Goal: Task Accomplishment & Management: Use online tool/utility

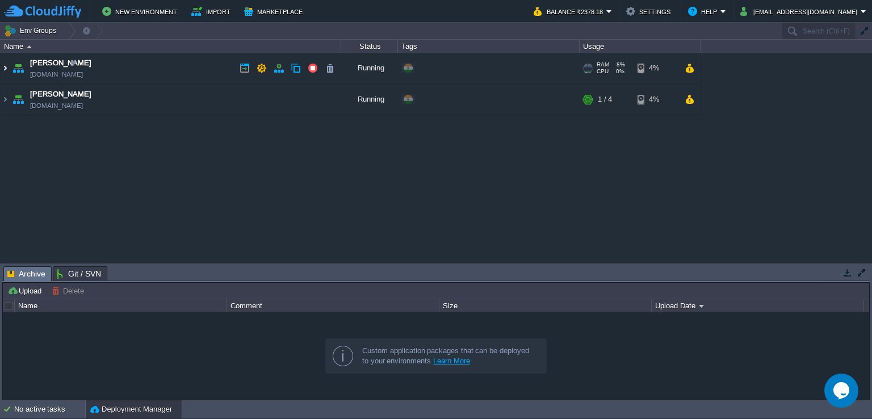
click at [3, 67] on img at bounding box center [5, 68] width 9 height 31
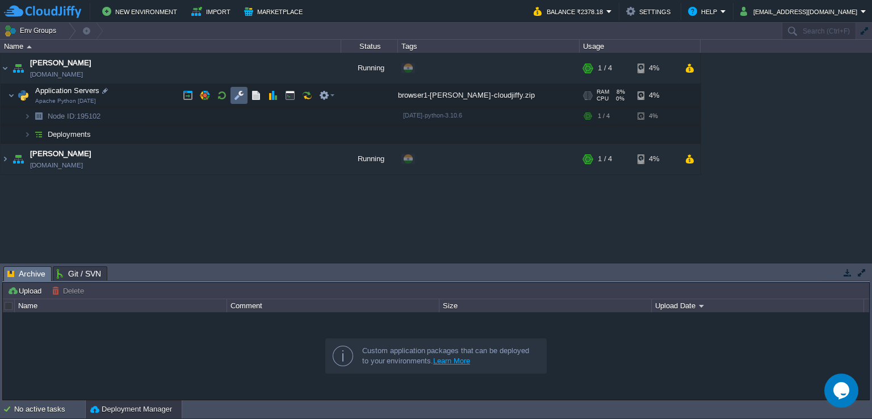
click at [236, 99] on button "button" at bounding box center [239, 95] width 10 height 10
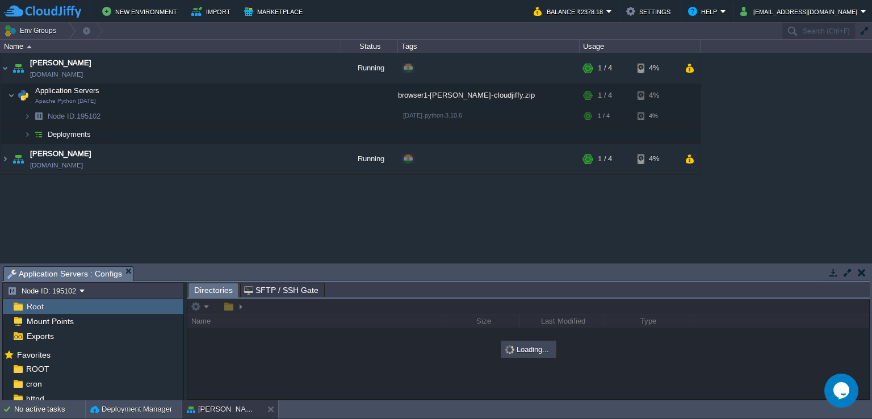
click at [851, 269] on button "button" at bounding box center [848, 272] width 10 height 10
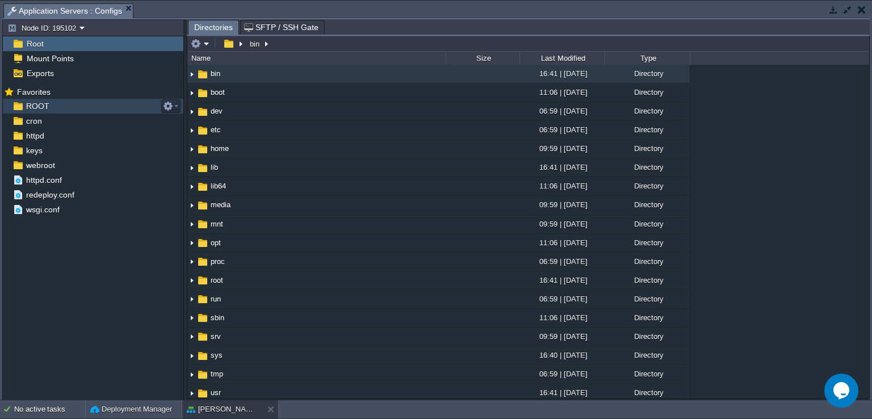
click at [73, 108] on div "ROOT" at bounding box center [93, 106] width 181 height 15
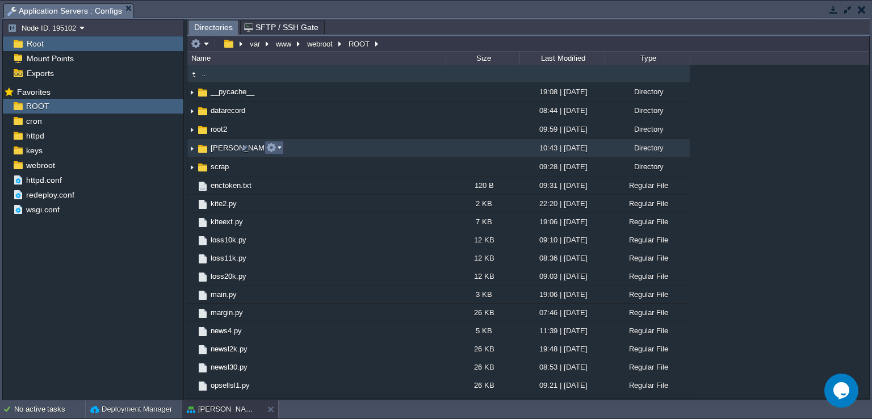
click at [274, 146] on button "button" at bounding box center [271, 148] width 10 height 10
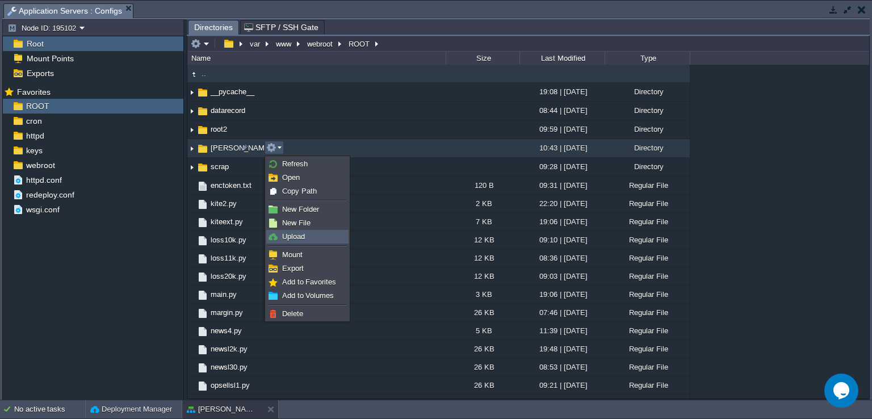
click at [316, 234] on link "Upload" at bounding box center [307, 237] width 81 height 12
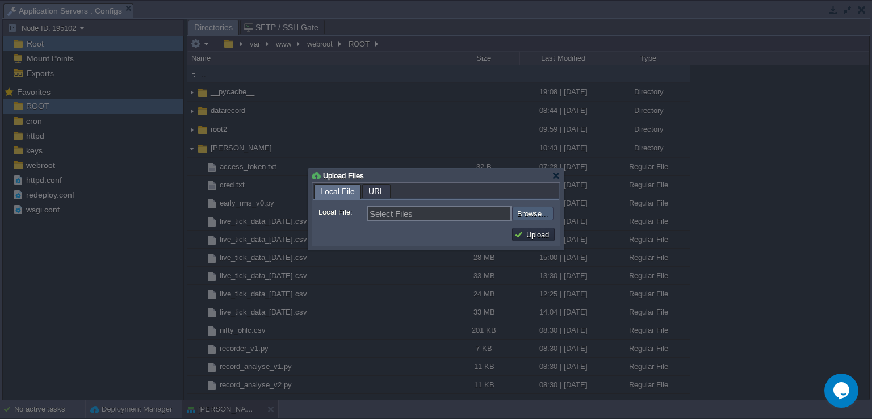
click at [525, 219] on input "file" at bounding box center [482, 214] width 144 height 14
type input "C:\fakepath\trade_engine_v10.py"
type input "trade_engine_v10.py"
click at [545, 234] on button "Upload" at bounding box center [533, 234] width 38 height 10
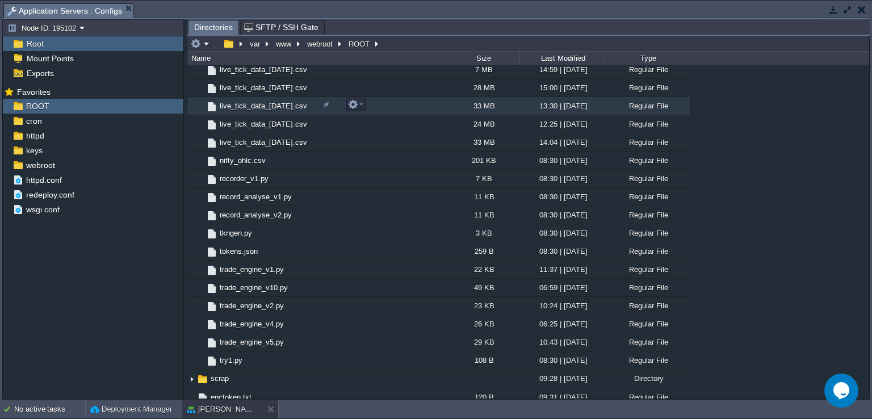
scroll to position [170, 0]
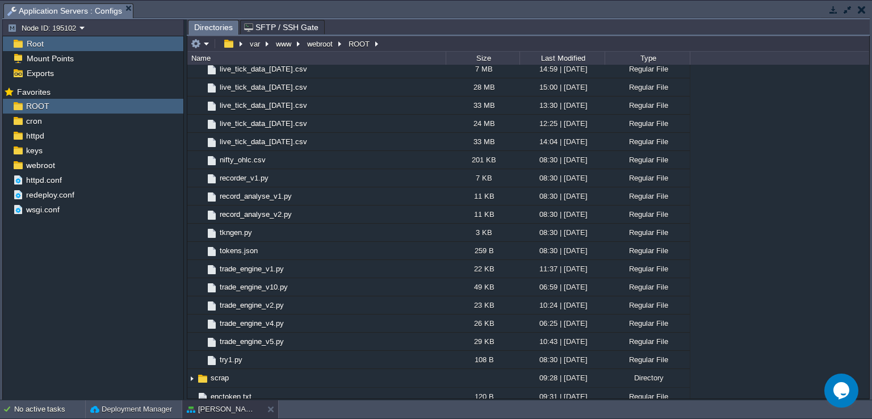
click at [860, 7] on button "button" at bounding box center [862, 10] width 8 height 10
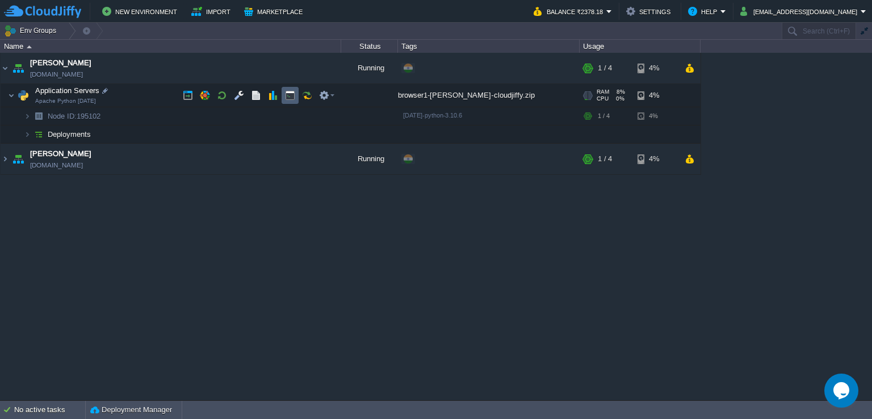
click at [290, 98] on button "button" at bounding box center [290, 95] width 10 height 10
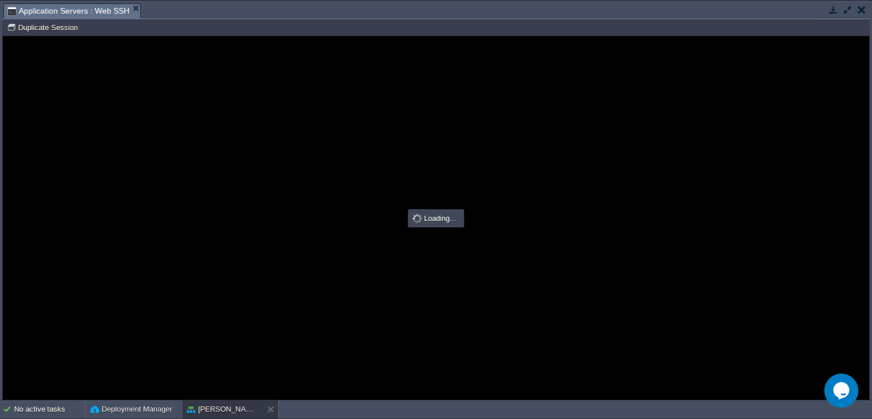
scroll to position [0, 0]
type input "#000000"
